Goal: Transaction & Acquisition: Purchase product/service

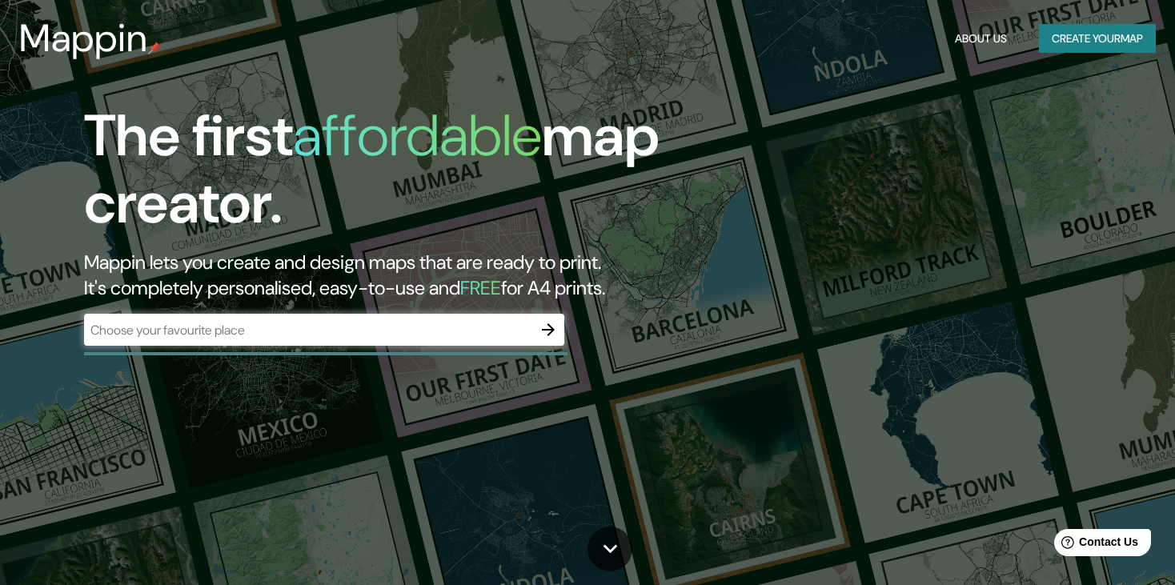
click at [407, 319] on div "​" at bounding box center [324, 330] width 480 height 32
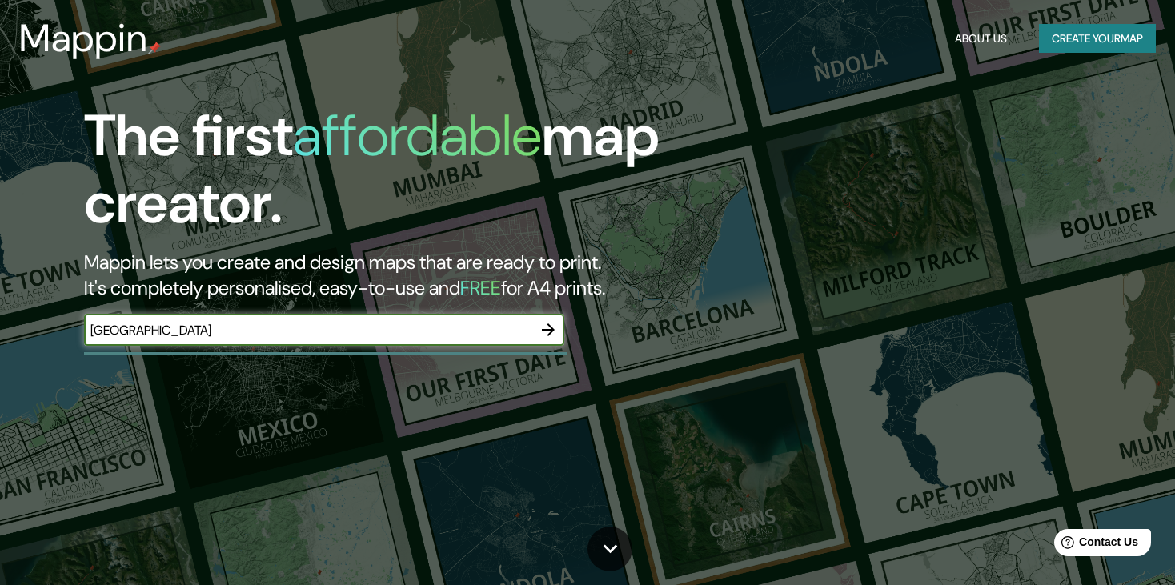
type input "[GEOGRAPHIC_DATA]"
click at [552, 332] on icon "button" at bounding box center [548, 329] width 13 height 13
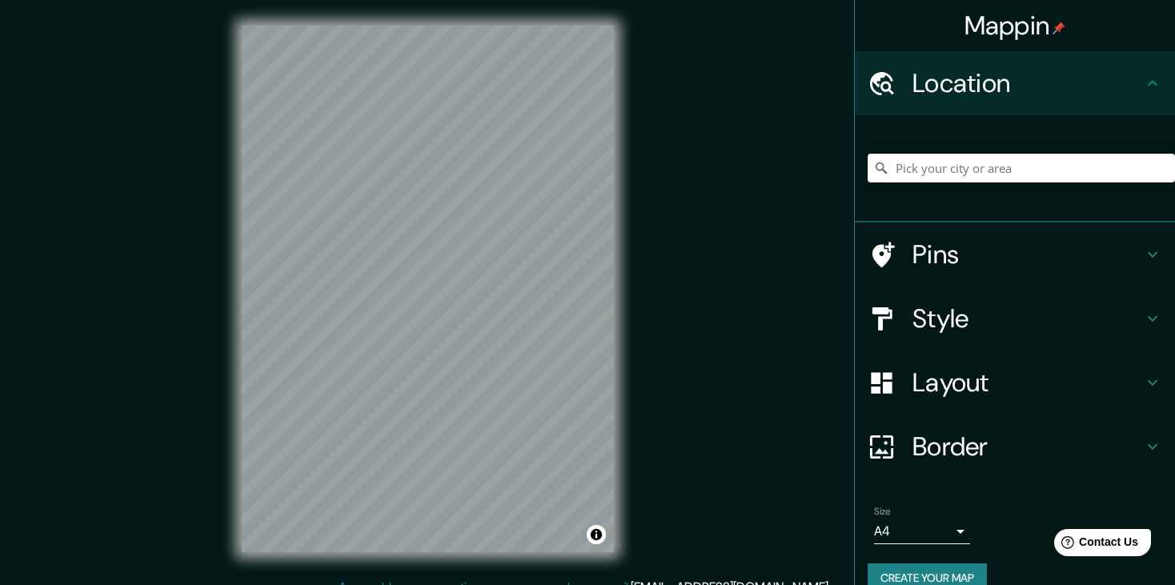
click at [912, 170] on input "Pick your city or area" at bounding box center [1021, 168] width 307 height 29
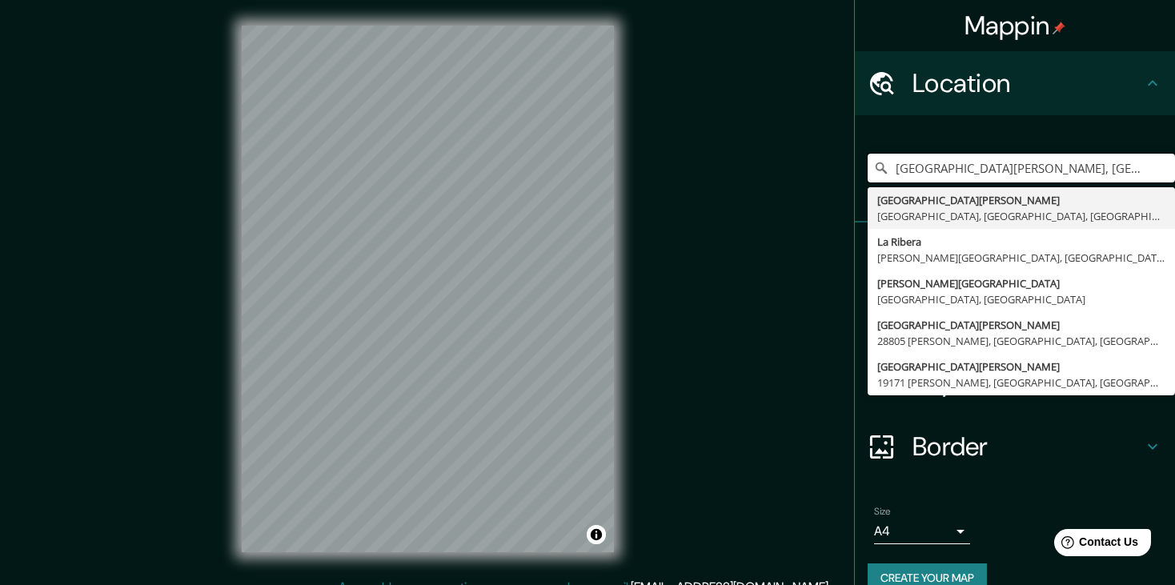
type input "[GEOGRAPHIC_DATA][PERSON_NAME], [GEOGRAPHIC_DATA], [GEOGRAPHIC_DATA], [GEOGRAPH…"
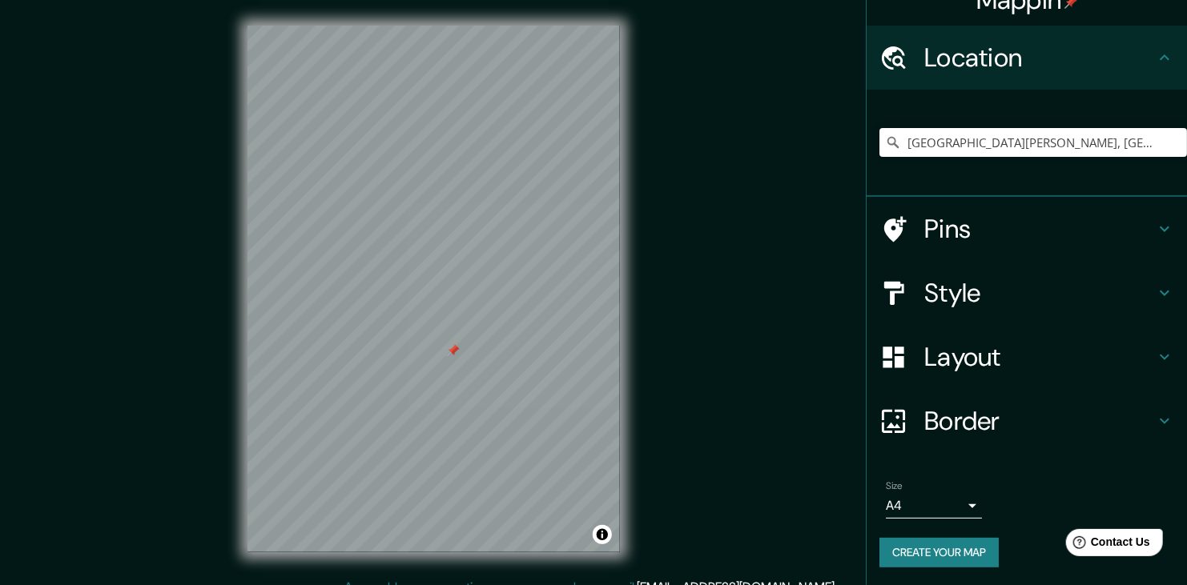
click at [899, 502] on body "Mappin Location [GEOGRAPHIC_DATA][PERSON_NAME], [GEOGRAPHIC_DATA], [GEOGRAPHIC_…" at bounding box center [593, 292] width 1187 height 585
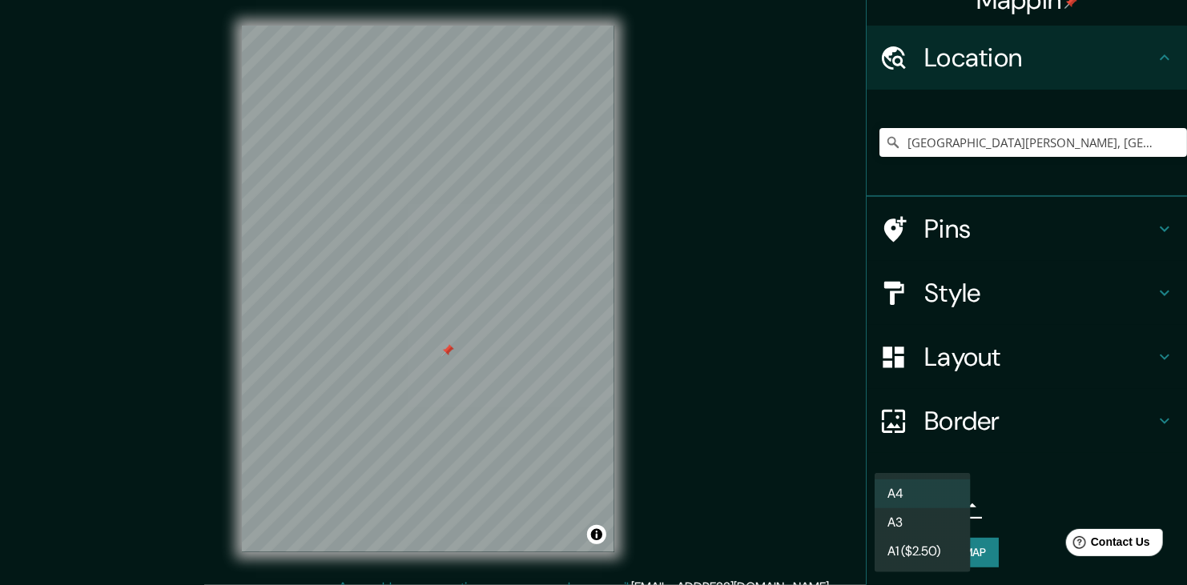
click at [902, 520] on li "A3" at bounding box center [922, 522] width 96 height 29
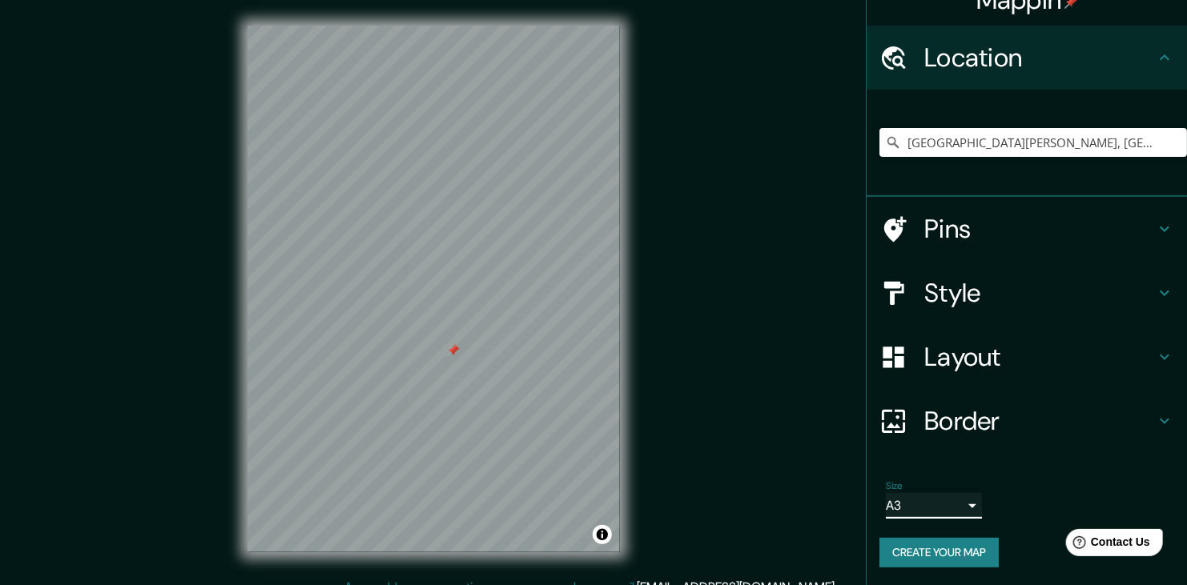
type input "a4"
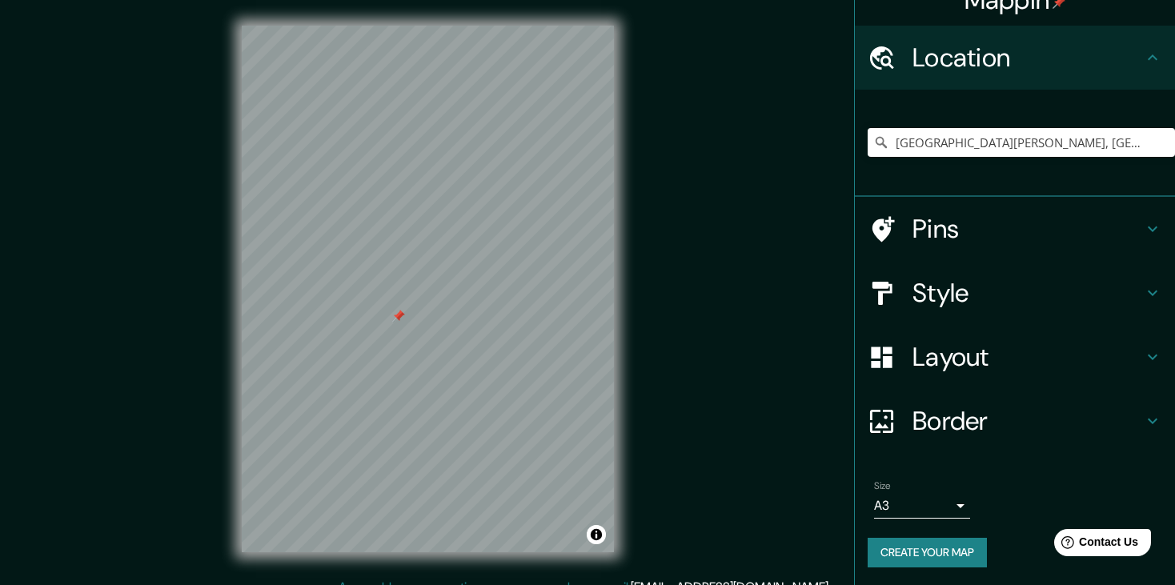
click at [969, 293] on h4 "Style" at bounding box center [1028, 293] width 231 height 32
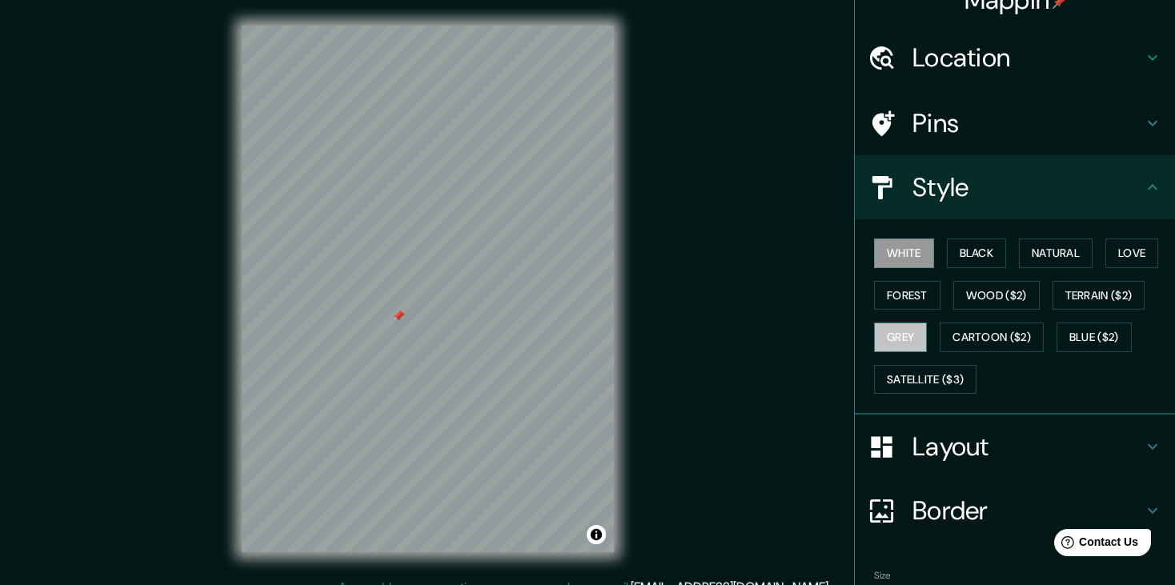
click at [893, 330] on button "Grey" at bounding box center [900, 338] width 53 height 30
click at [1082, 294] on button "Terrain ($2)" at bounding box center [1099, 296] width 93 height 30
click at [905, 329] on button "Grey" at bounding box center [900, 338] width 53 height 30
click at [675, 308] on div "Mappin Location [GEOGRAPHIC_DATA][PERSON_NAME], [GEOGRAPHIC_DATA], [GEOGRAPHIC_…" at bounding box center [587, 302] width 1175 height 604
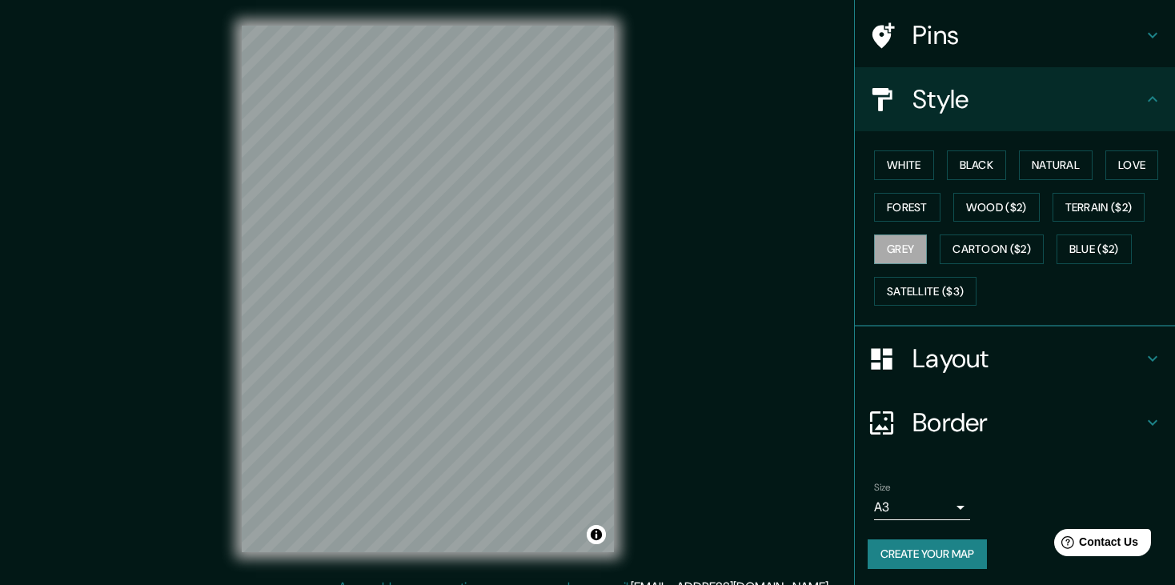
click at [899, 549] on button "Create your map" at bounding box center [927, 555] width 119 height 30
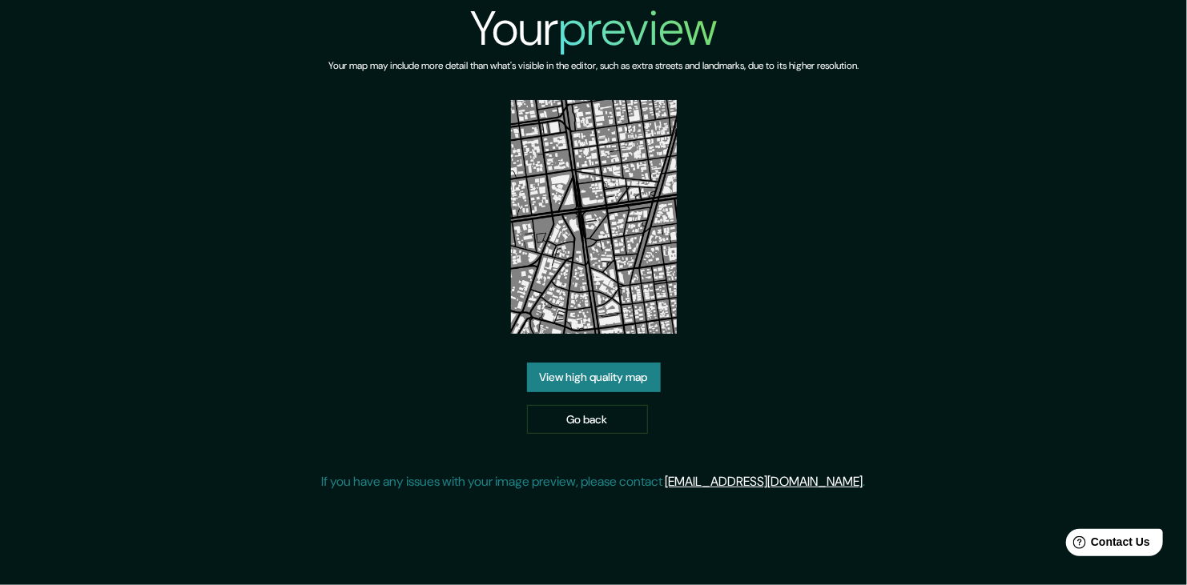
click at [641, 372] on link "View high quality map" at bounding box center [594, 378] width 134 height 30
